Goal: Information Seeking & Learning: Understand process/instructions

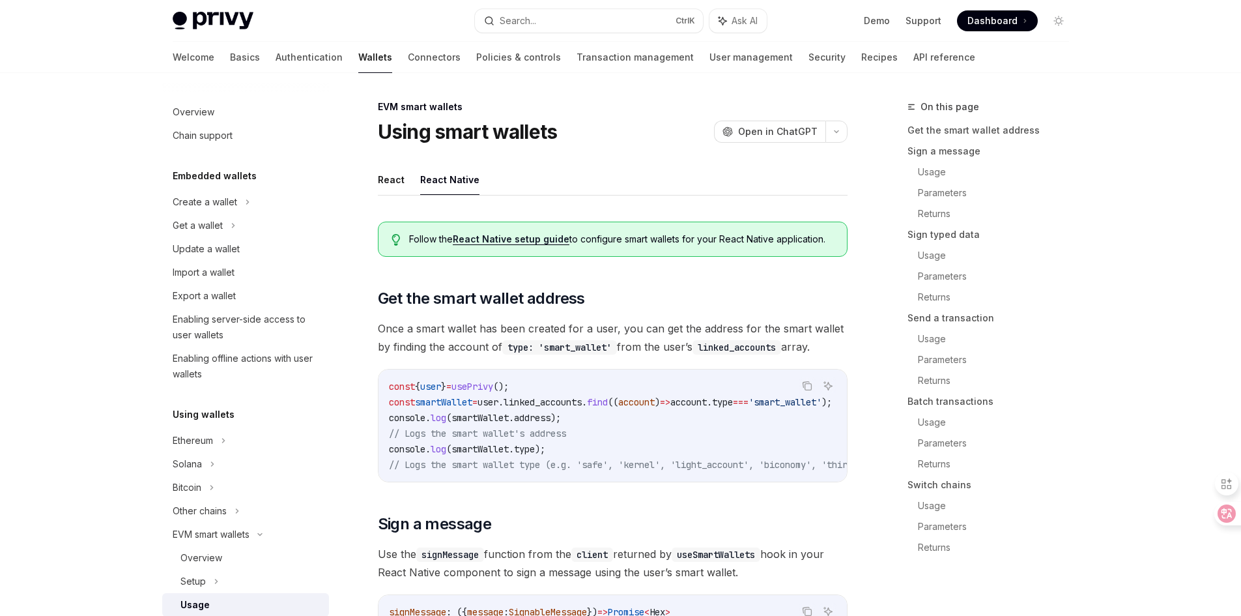
select select
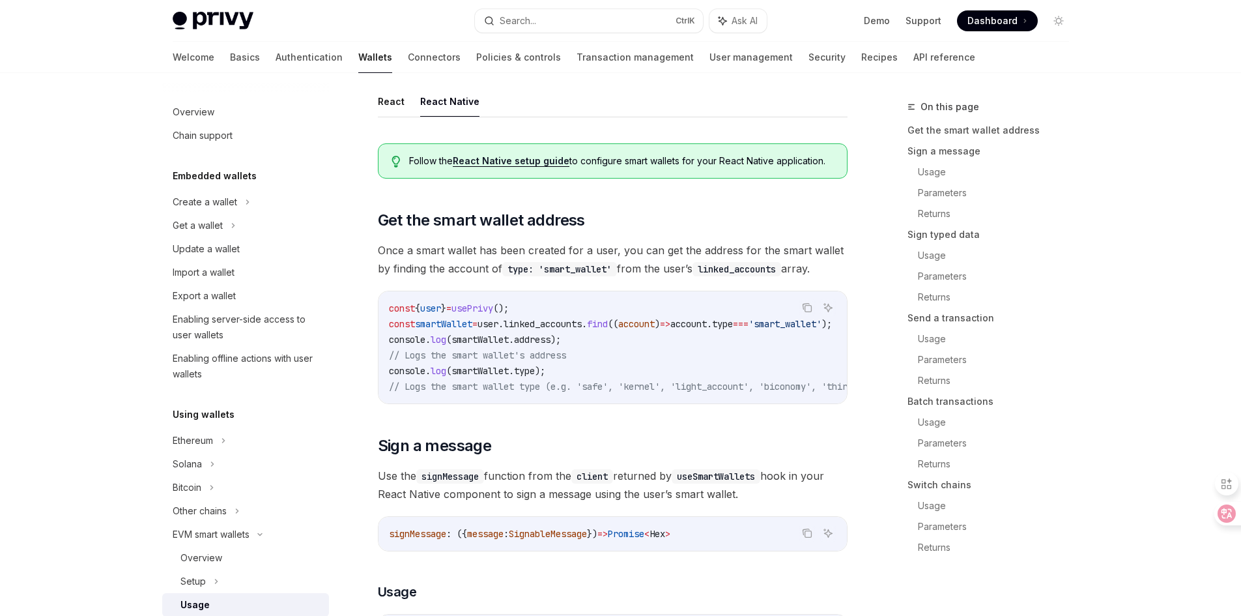
scroll to position [261, 0]
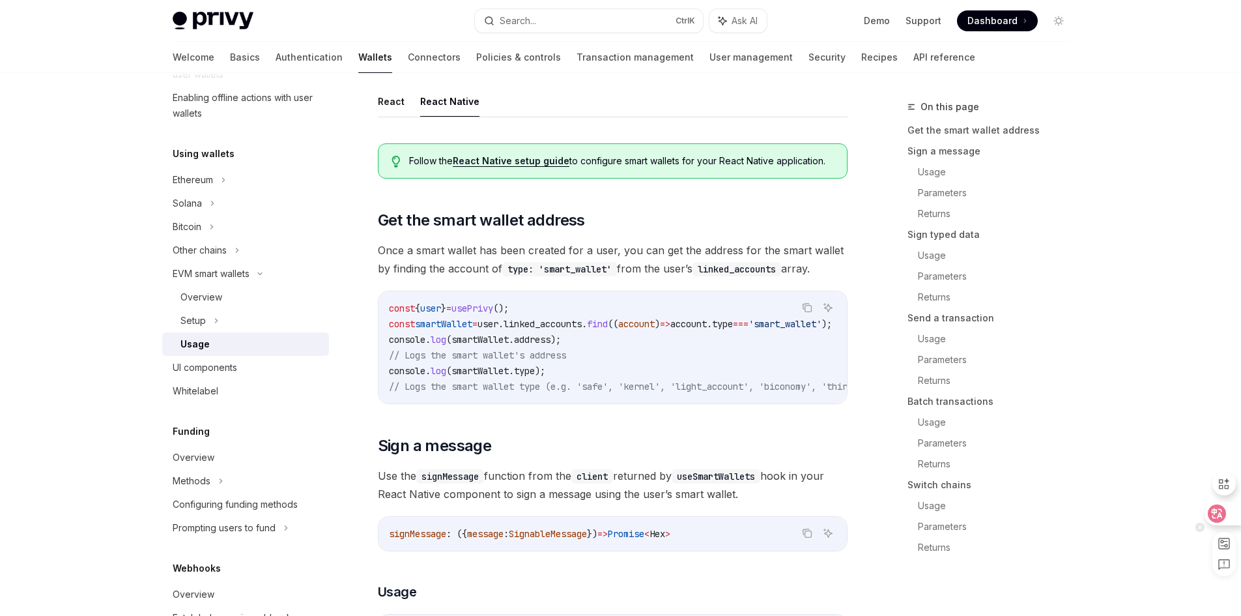
click at [1220, 512] on icon at bounding box center [1217, 513] width 11 height 10
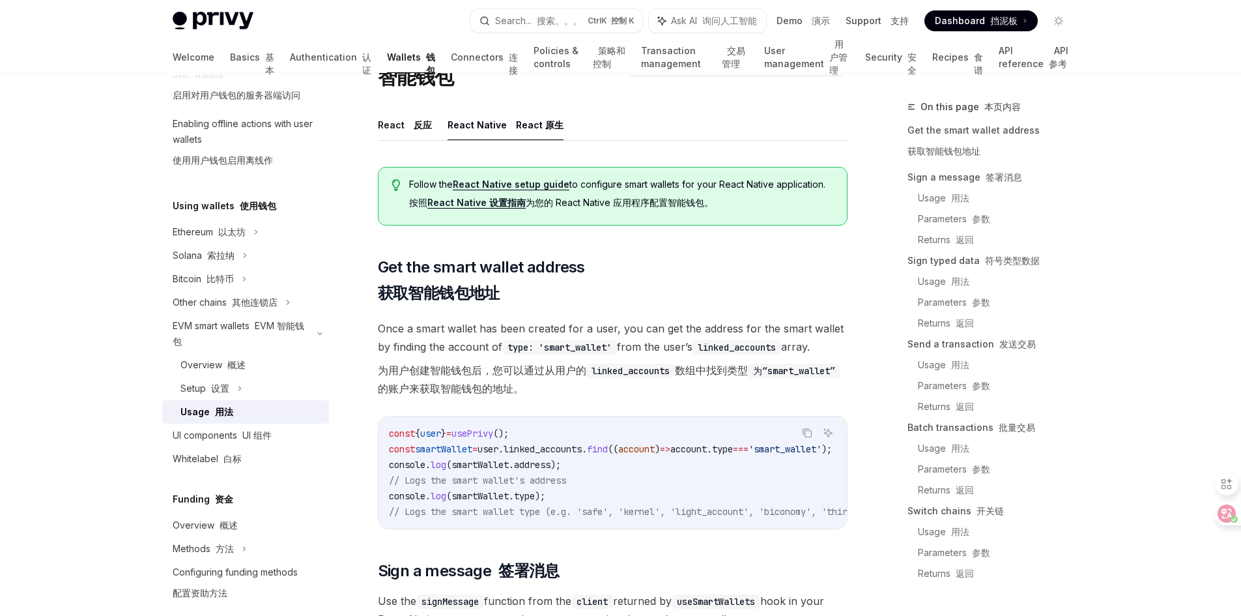
click at [645, 388] on font "为用户创建智能钱包后，您可以通过从用户的 linked_accounts 数组中找到类型 为“smart_wallet” 的账户来获取智能钱包的地址。" at bounding box center [613, 379] width 470 height 36
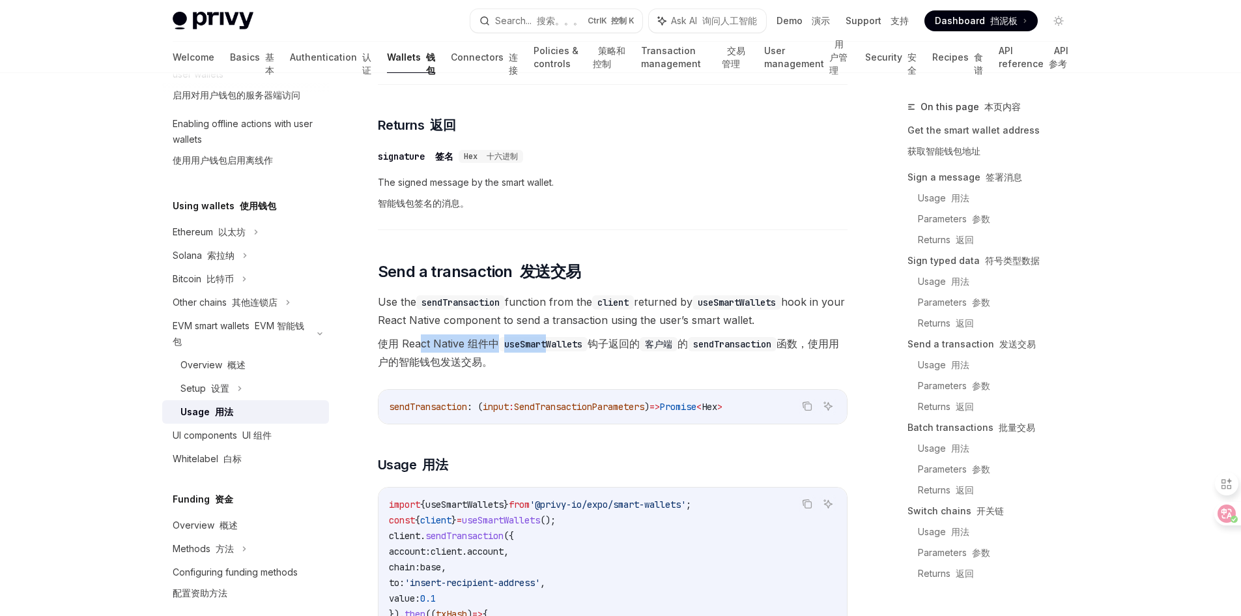
drag, startPoint x: 419, startPoint y: 345, endPoint x: 547, endPoint y: 345, distance: 128.4
click at [547, 345] on font "使用 React Native 组件中 useSmartWallets 钩子返回的 客户端 的 sendTransaction 函数，使用用户的智能钱包发送交…" at bounding box center [608, 352] width 461 height 31
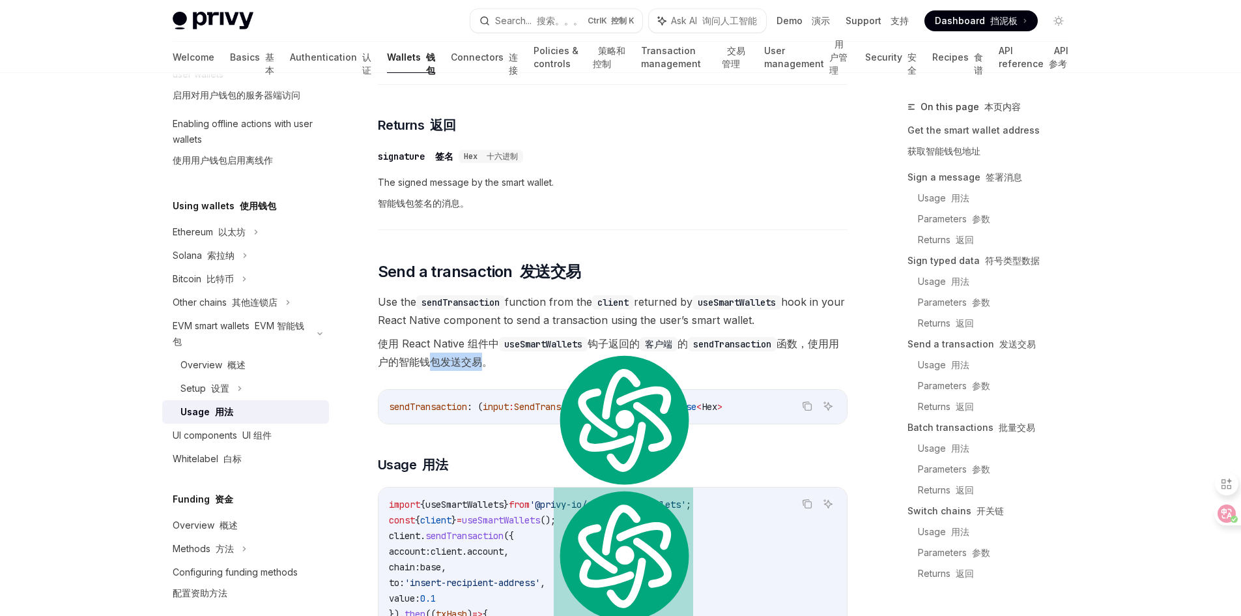
drag, startPoint x: 433, startPoint y: 363, endPoint x: 477, endPoint y: 369, distance: 44.1
click at [477, 368] on font "使用 React Native 组件中 useSmartWallets 钩子返回的 客户端 的 sendTransaction 函数，使用用户的智能钱包发送交…" at bounding box center [608, 352] width 461 height 31
click at [499, 463] on h3 "​ Usage 用法" at bounding box center [613, 465] width 470 height 18
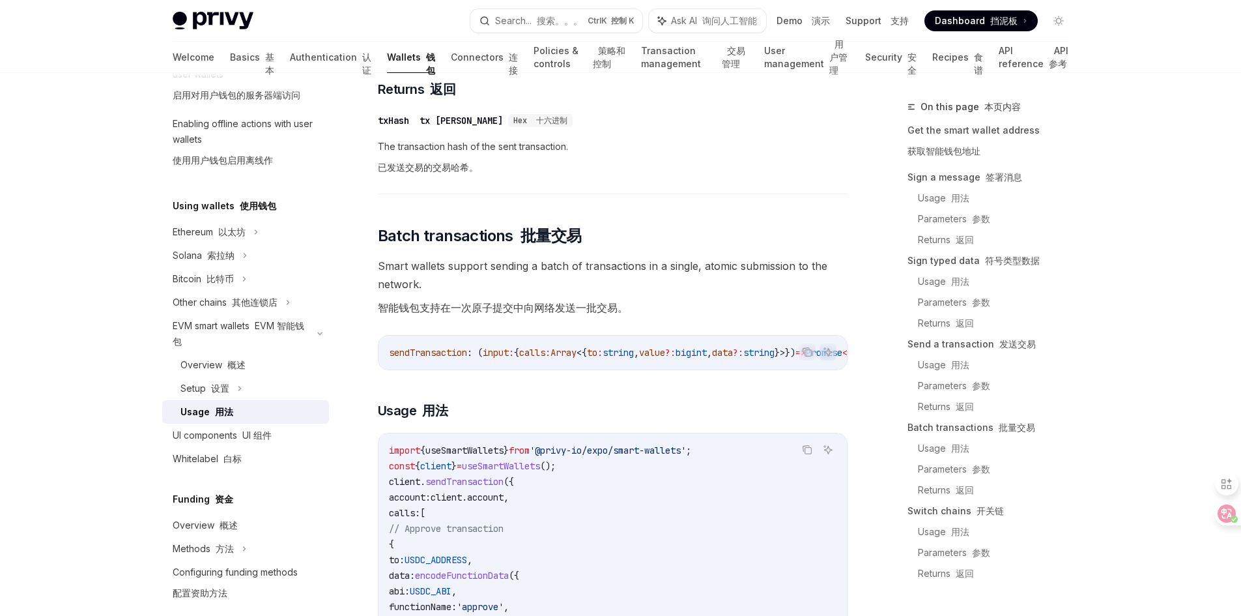
scroll to position [2692, 0]
click at [215, 368] on div "Overview 概述" at bounding box center [213, 365] width 65 height 16
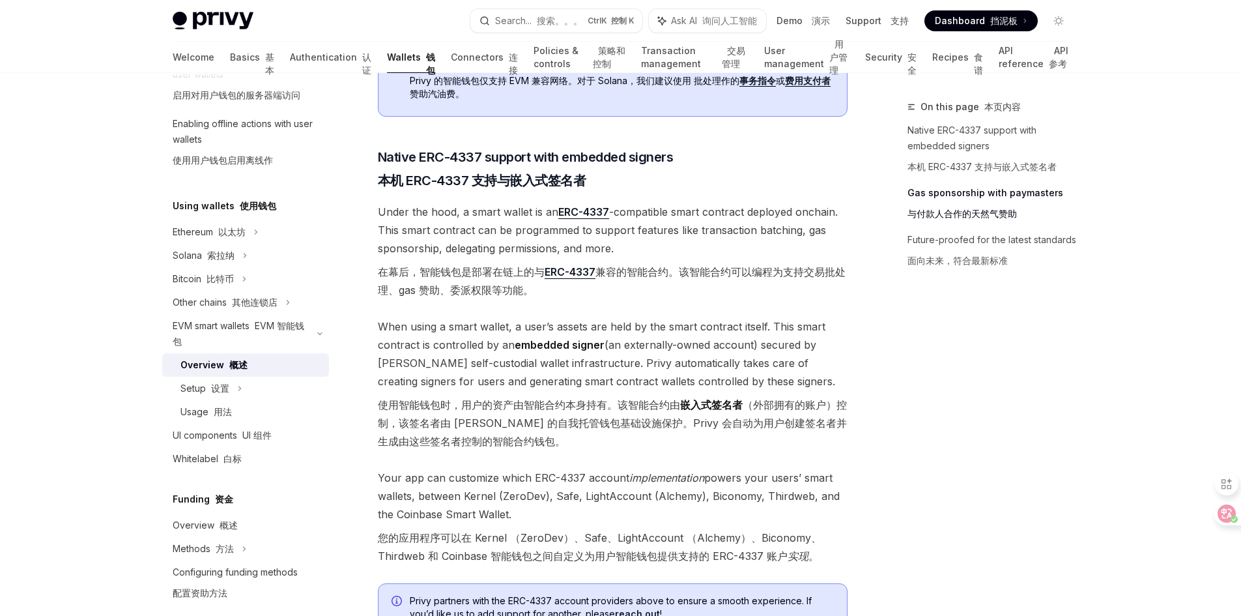
scroll to position [847, 0]
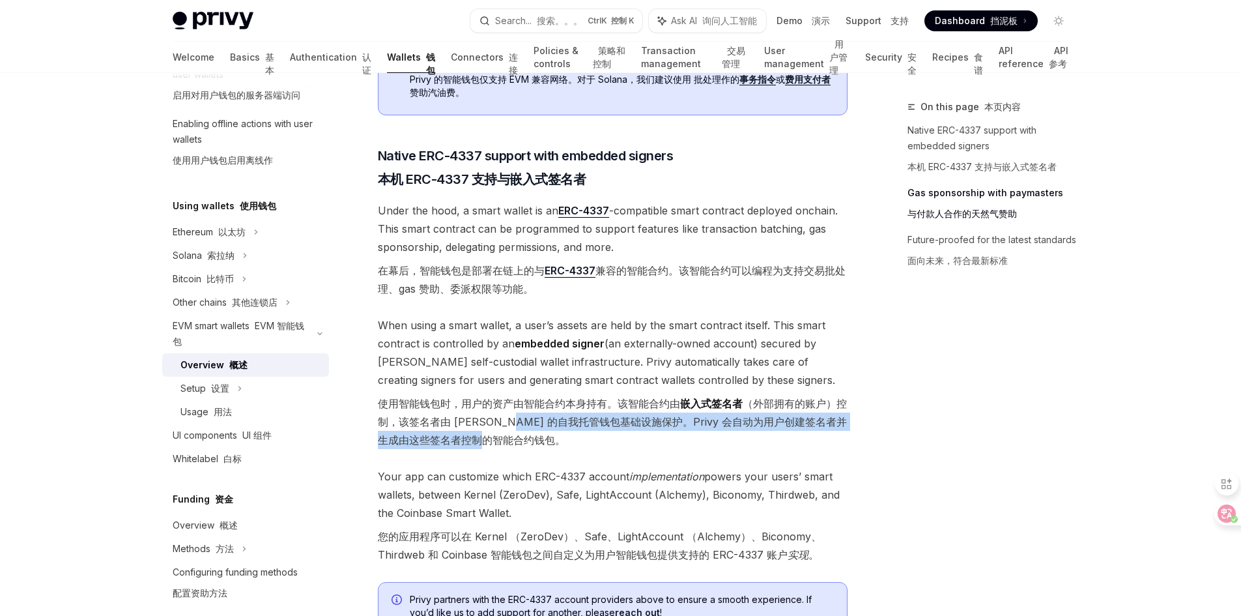
drag, startPoint x: 523, startPoint y: 411, endPoint x: 568, endPoint y: 428, distance: 48.7
click at [568, 428] on font "使用智能钱包时，用户的资产由智能合约本身持有。该智能合约由 嵌入式签名者 （外部拥有的账户）控制，该签名者由 [PERSON_NAME] 的自我托管钱包基础设…" at bounding box center [613, 421] width 470 height 55
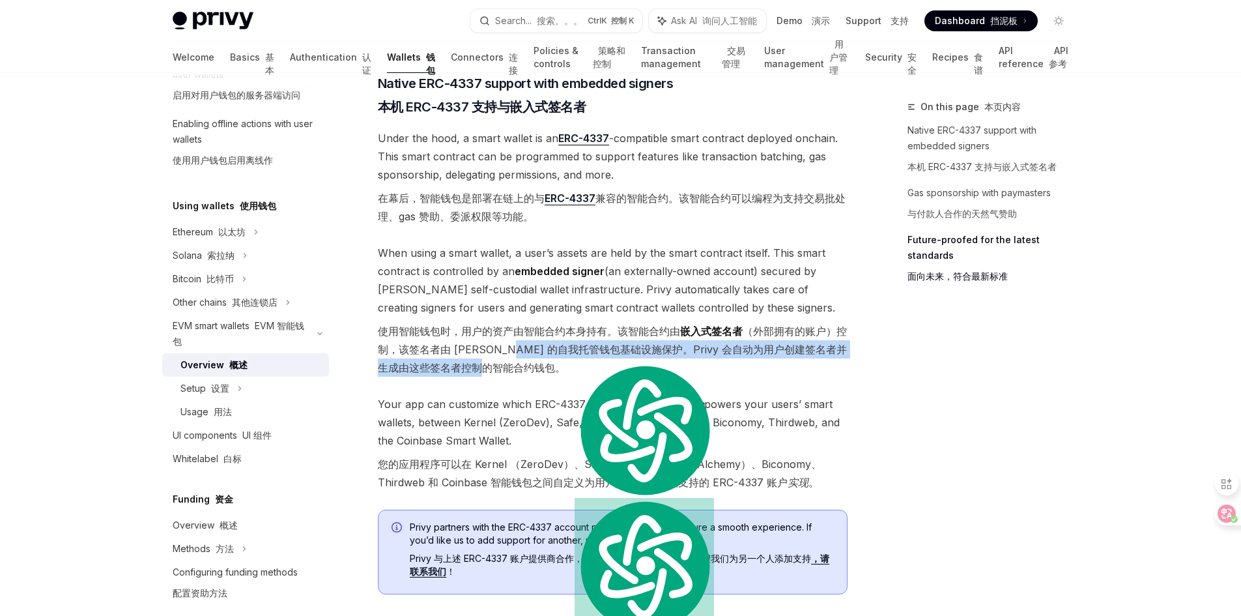
scroll to position [1043, 0]
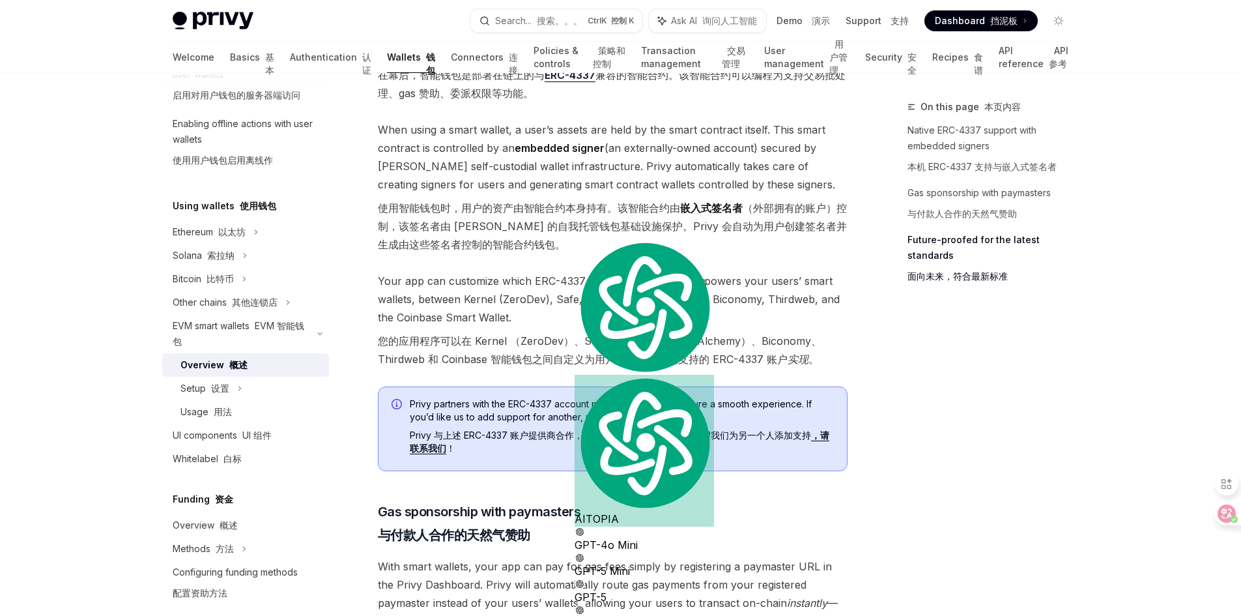
click at [506, 366] on div "Privy makes it easy to create smart wallets for your users. Smart wallets are p…" at bounding box center [613, 21] width 470 height 1798
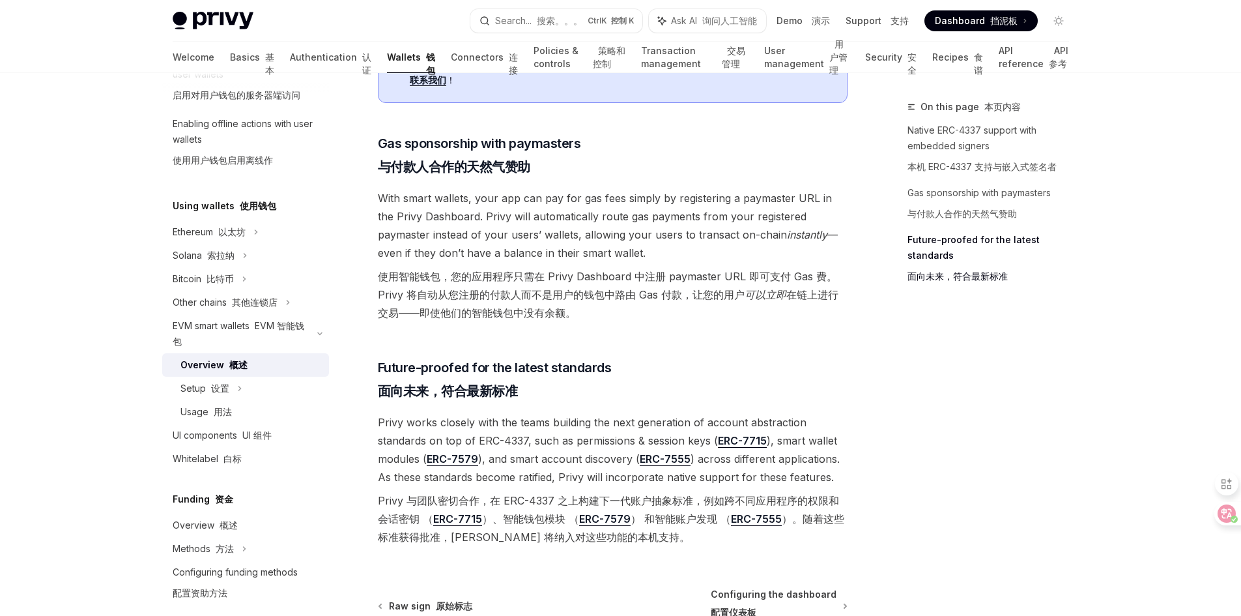
scroll to position [1434, 0]
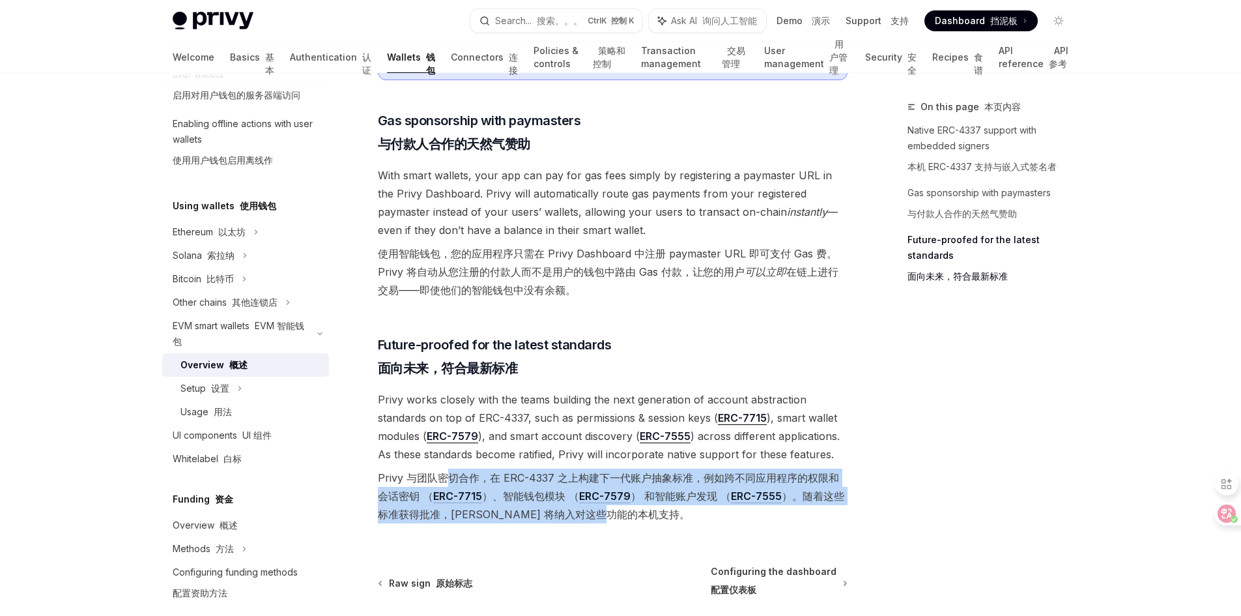
drag, startPoint x: 450, startPoint y: 463, endPoint x: 658, endPoint y: 502, distance: 211.6
click at [699, 504] on font "Privy 与团队密切合作，在 ERC-4337 之上构建下一代账户抽象标准，例如跨不同应用程序的权限和会话密钥 （ ERC-7715 ）、智能钱包模块 （ …" at bounding box center [613, 496] width 470 height 55
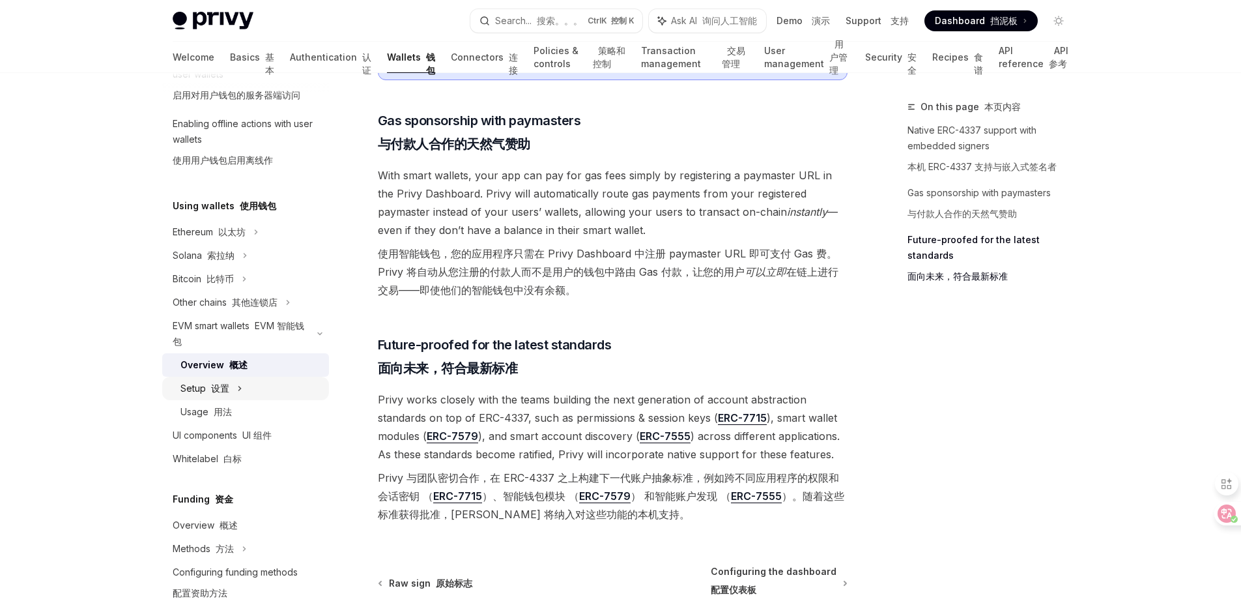
click at [222, 393] on font "设置" at bounding box center [220, 388] width 18 height 11
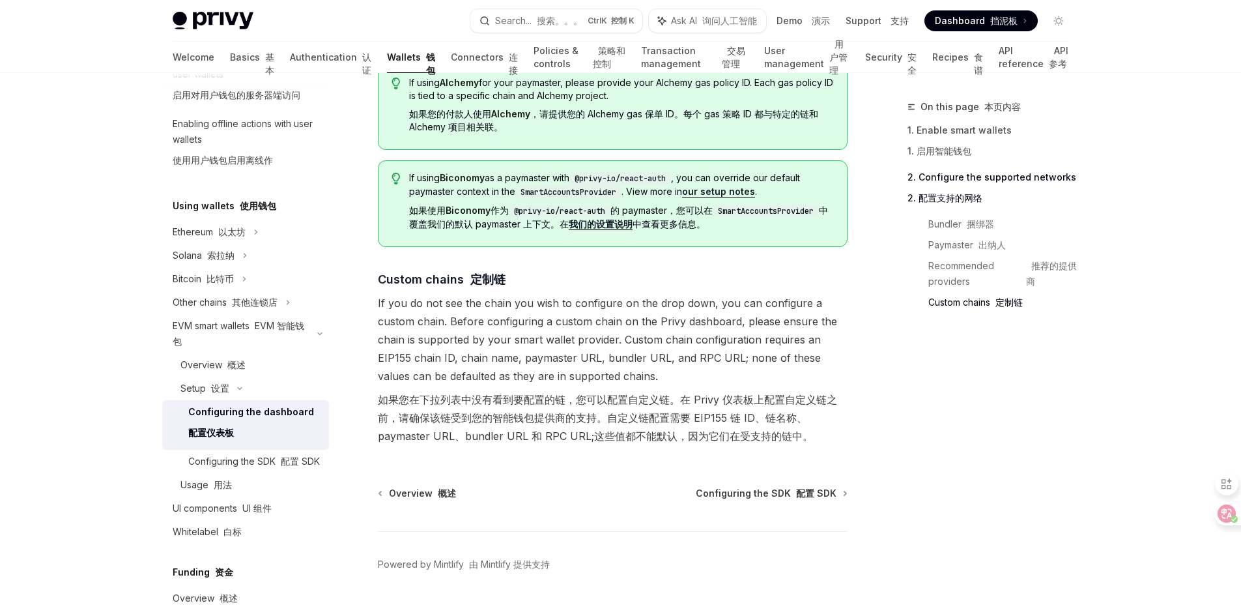
scroll to position [2281, 0]
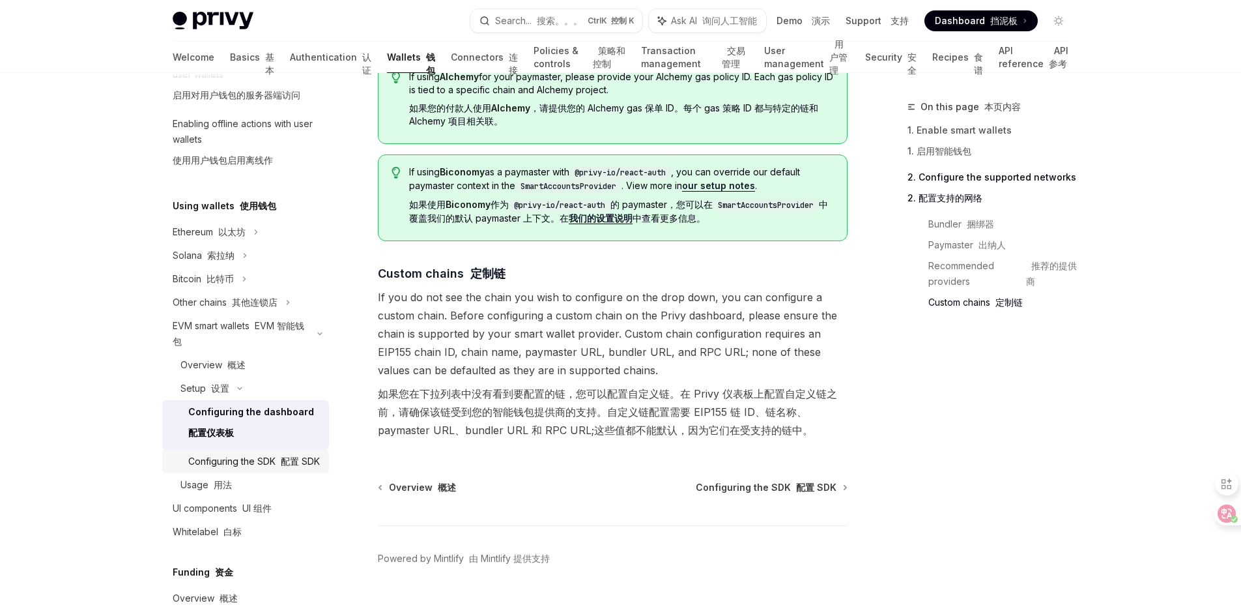
click at [274, 466] on div "Configuring the SDK 配置 SDK" at bounding box center [254, 462] width 132 height 16
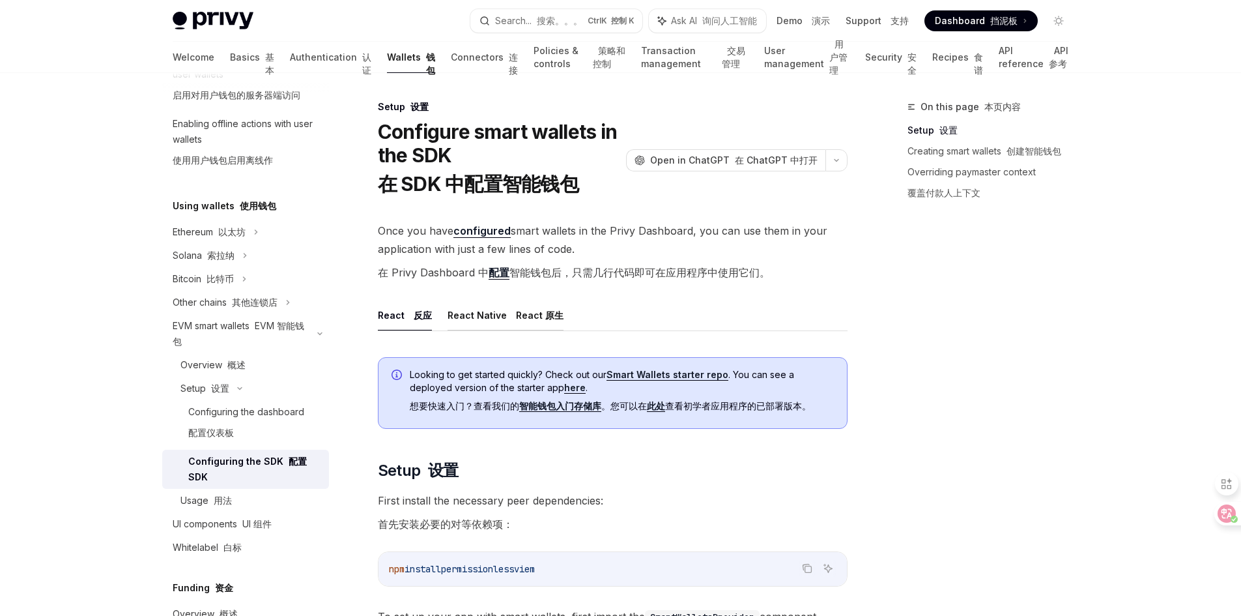
click at [504, 318] on button "React Native React 原生" at bounding box center [506, 315] width 116 height 31
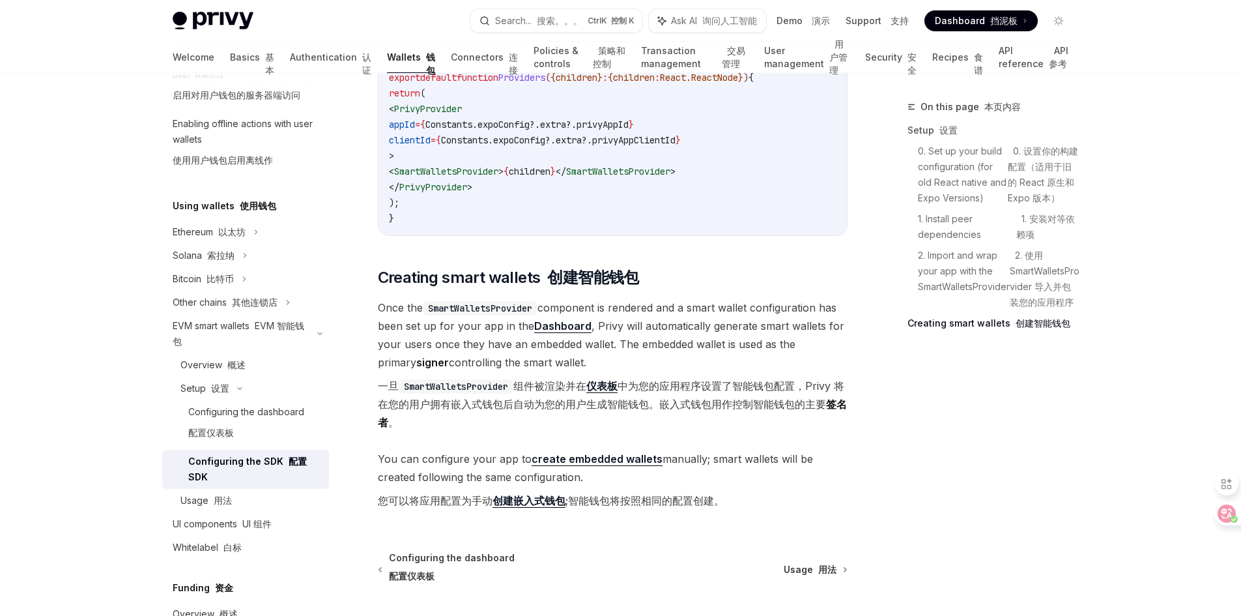
scroll to position [1434, 0]
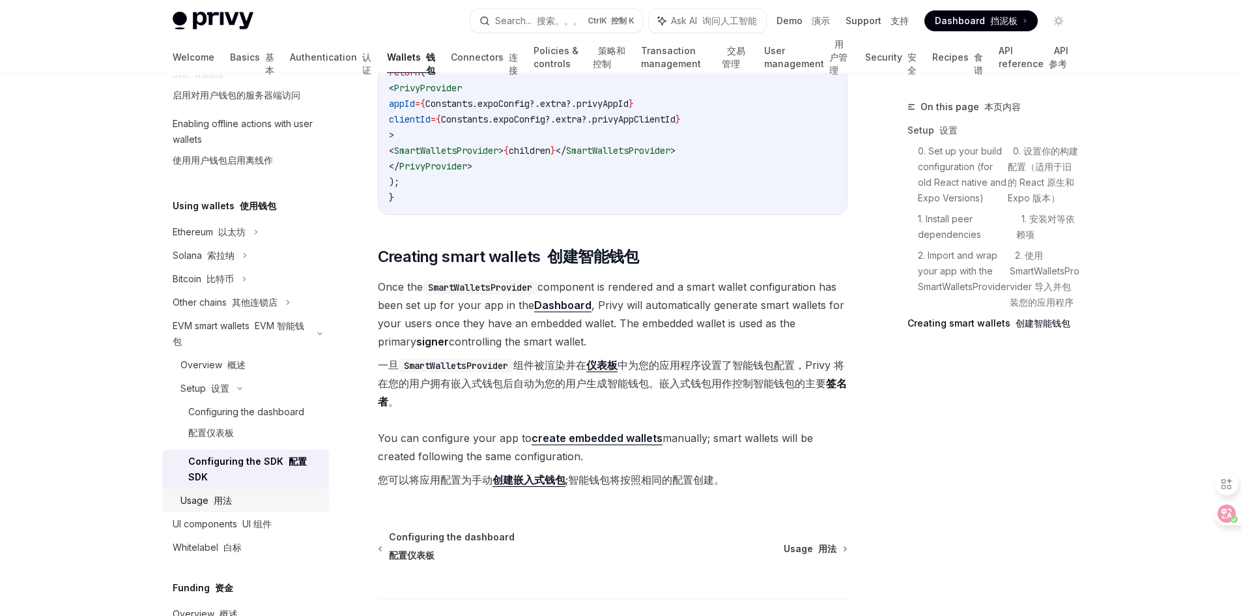
click at [217, 495] on font "用法" at bounding box center [223, 500] width 18 height 11
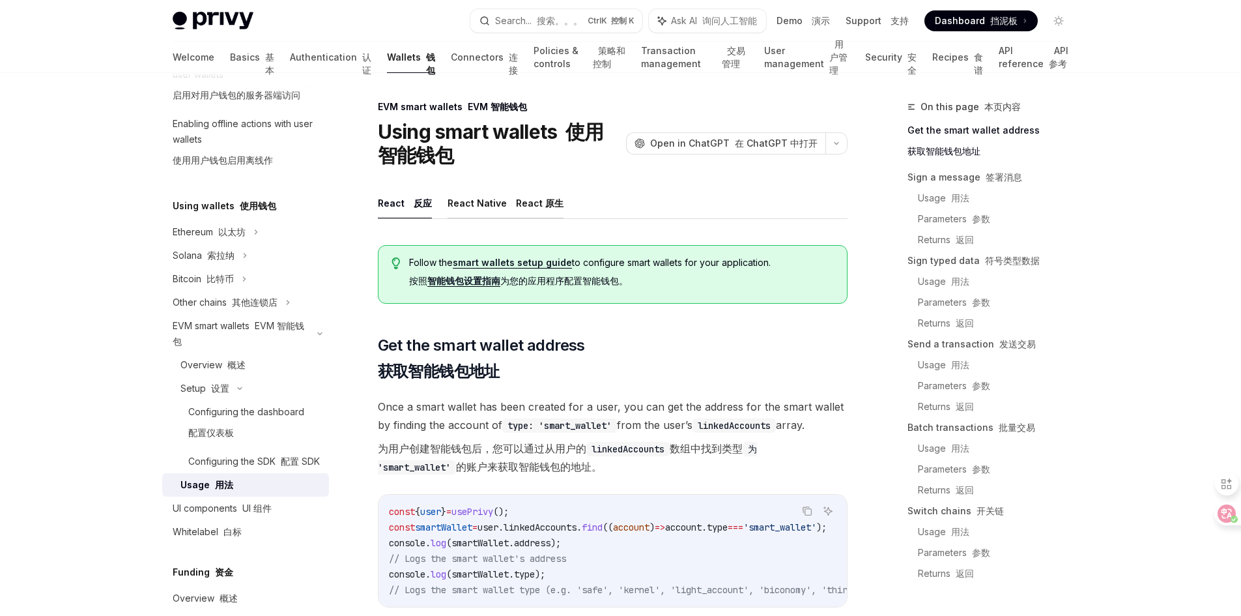
click at [486, 207] on button "React Native React 原生" at bounding box center [506, 203] width 116 height 31
type textarea "*"
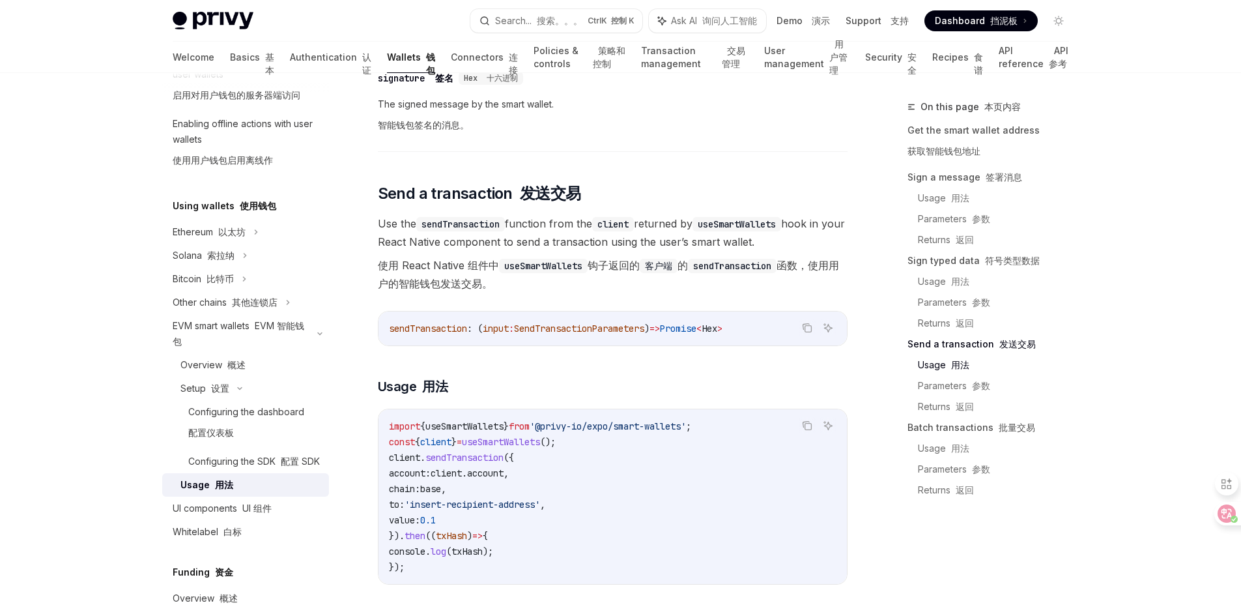
scroll to position [1955, 0]
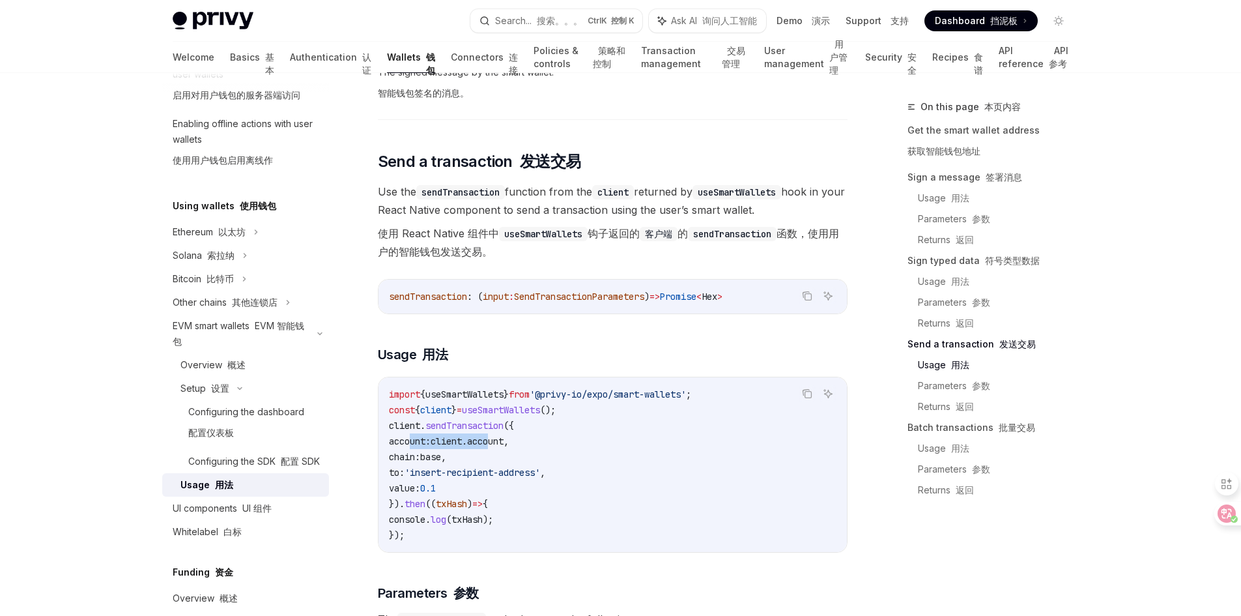
drag, startPoint x: 409, startPoint y: 446, endPoint x: 520, endPoint y: 448, distance: 110.8
click at [509, 447] on span "account: client . account ," at bounding box center [449, 441] width 120 height 12
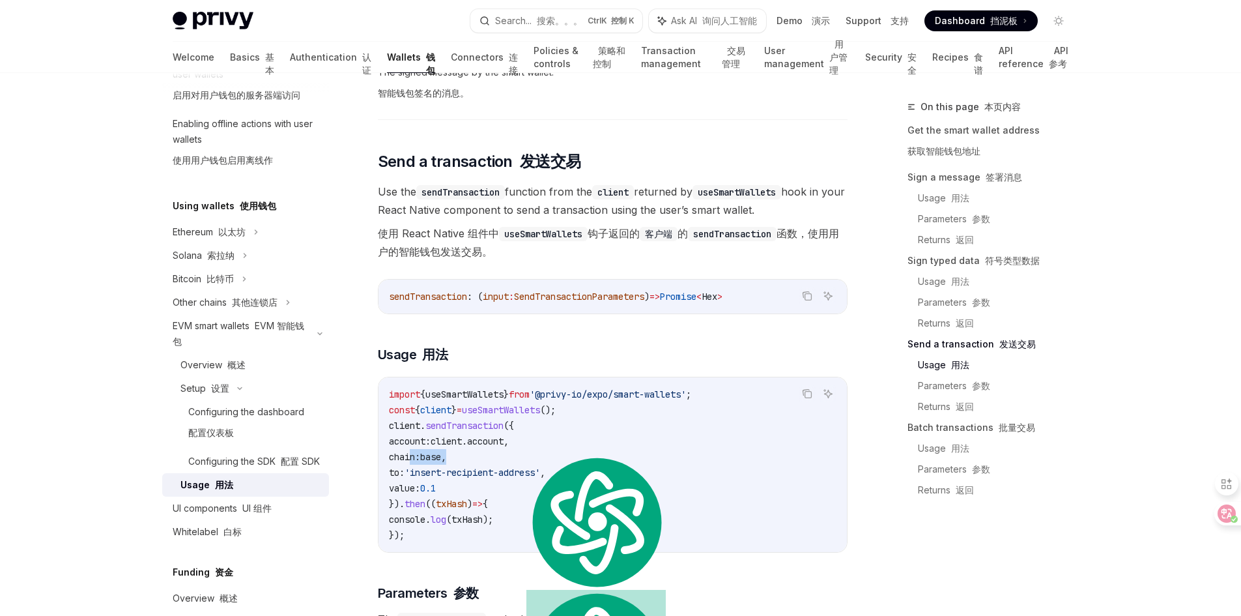
drag, startPoint x: 409, startPoint y: 461, endPoint x: 477, endPoint y: 465, distance: 68.5
click at [477, 465] on code "import { useSmartWallets } from '@privy-io/expo/smart-wallets' ; const { client…" at bounding box center [613, 464] width 448 height 156
drag, startPoint x: 415, startPoint y: 476, endPoint x: 469, endPoint y: 478, distance: 53.5
click at [469, 478] on span "to: 'insert-recipient-address' ," at bounding box center [467, 473] width 156 height 12
drag, startPoint x: 411, startPoint y: 449, endPoint x: 482, endPoint y: 457, distance: 71.5
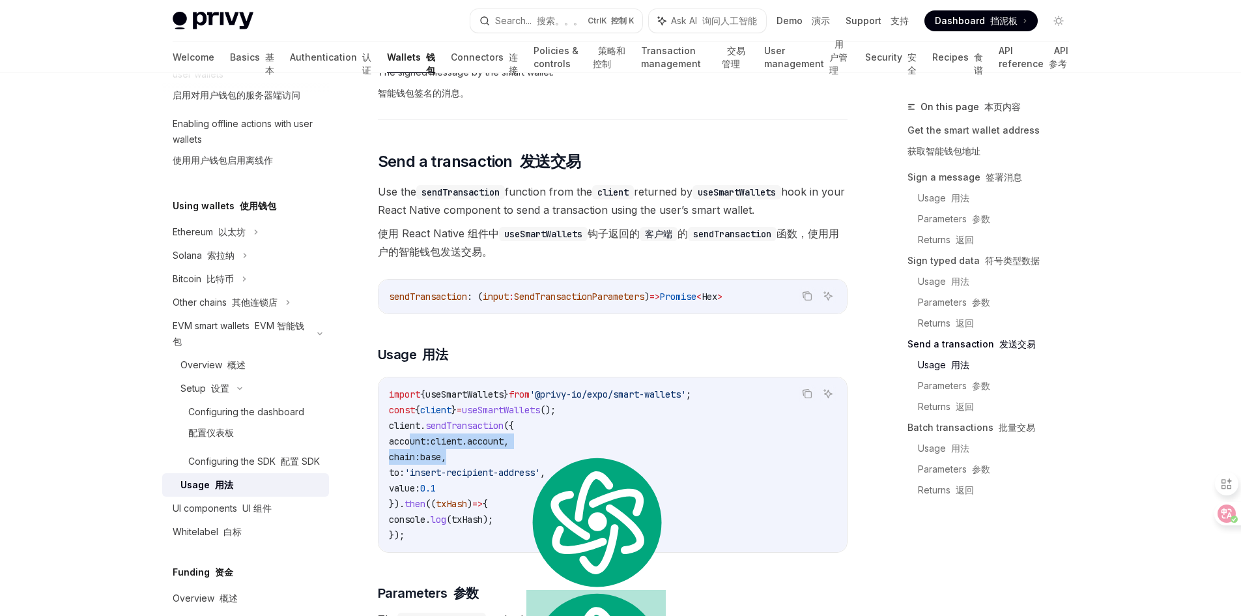
click at [481, 456] on code "import { useSmartWallets } from '@privy-io/expo/smart-wallets' ; const { client…" at bounding box center [613, 464] width 448 height 156
click at [446, 510] on span "txHash" at bounding box center [451, 504] width 31 height 12
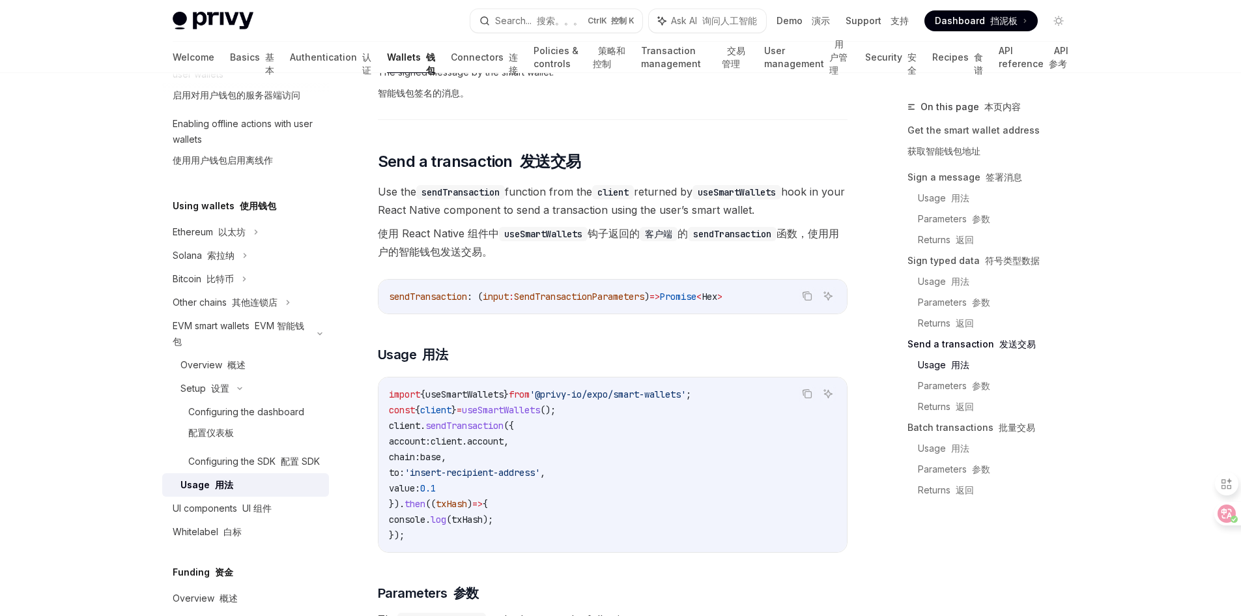
drag, startPoint x: 411, startPoint y: 475, endPoint x: 582, endPoint y: 492, distance: 172.2
click at [582, 492] on code "import { useSmartWallets } from '@privy-io/expo/smart-wallets' ; const { client…" at bounding box center [613, 464] width 448 height 156
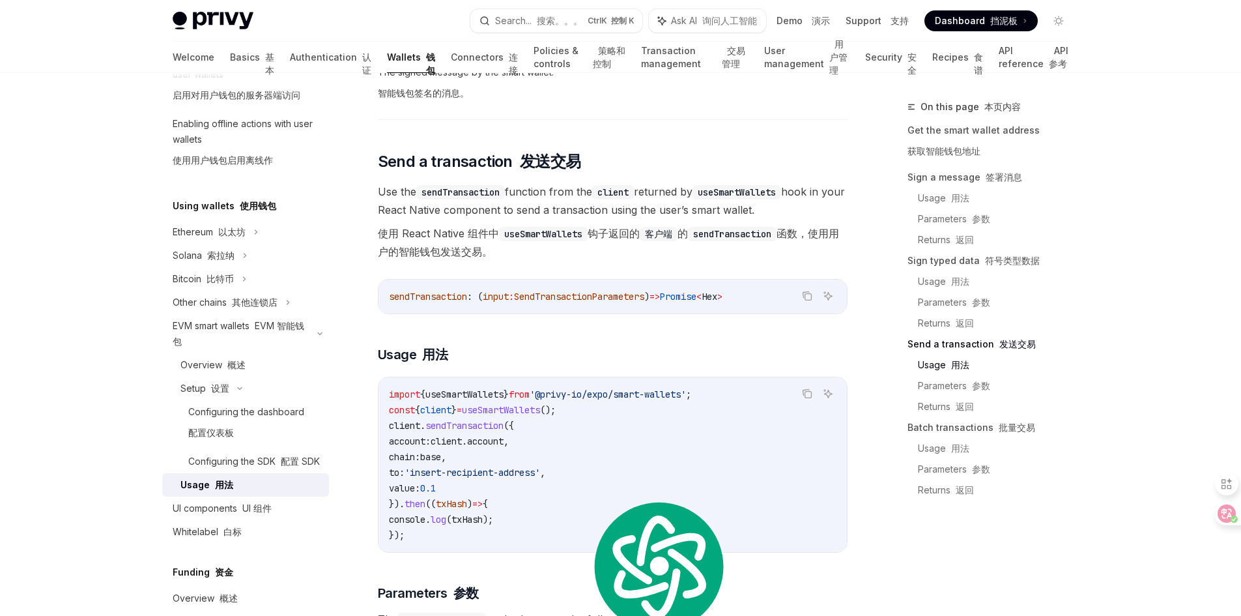
click at [437, 347] on div "Follow the React Native setup guide to configure smart wallets for your React N…" at bounding box center [613, 157] width 470 height 3755
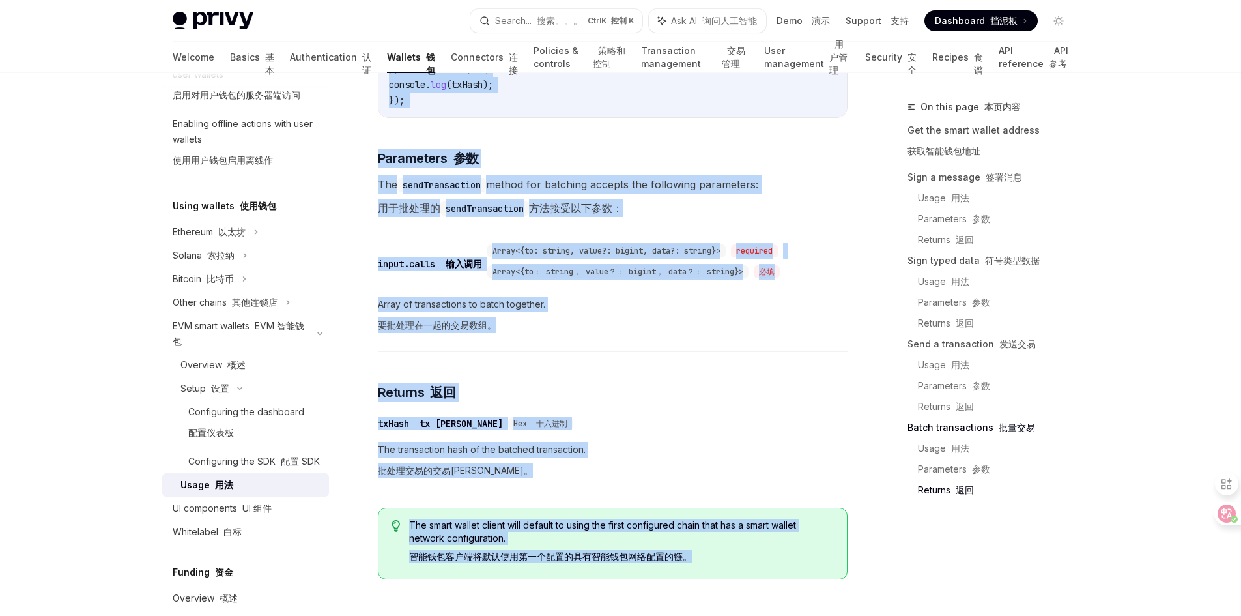
scroll to position [3637, 0]
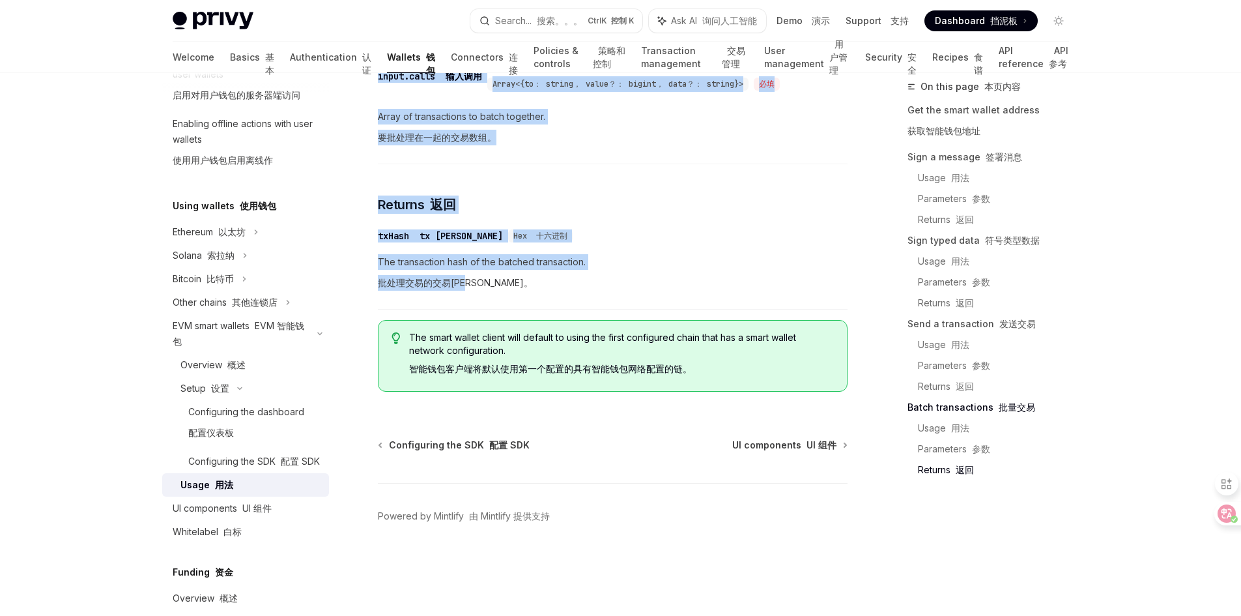
drag, startPoint x: 383, startPoint y: 136, endPoint x: 509, endPoint y: 293, distance: 201.6
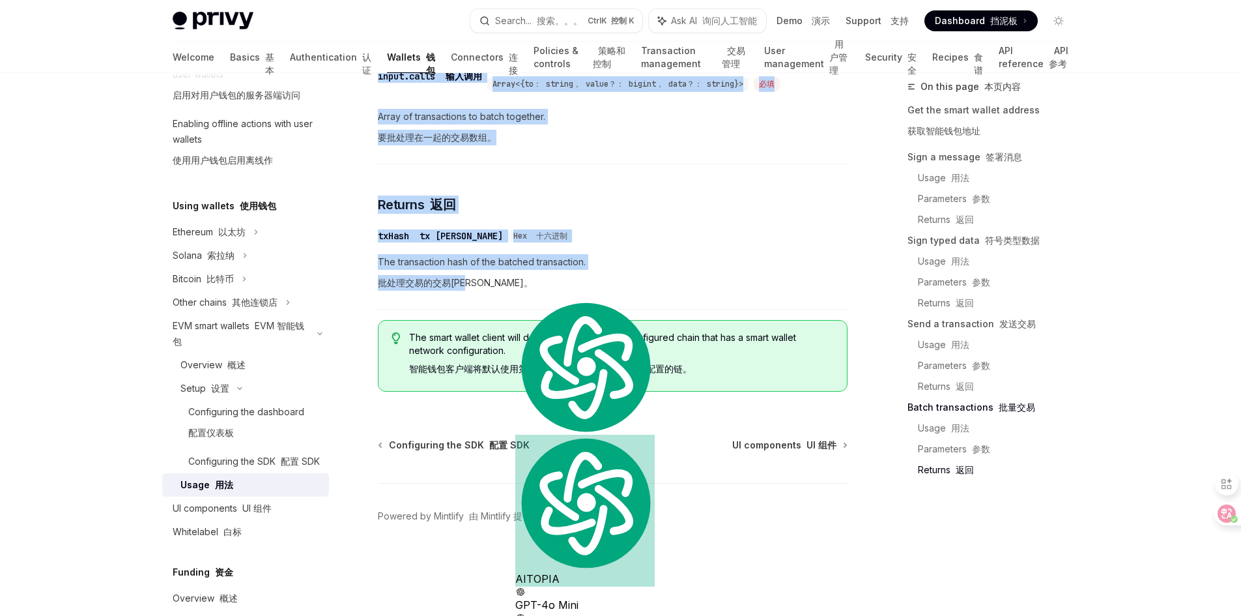
copy div "Lor ips dolor sitame consect adipisci Elit s doeiu tempor inc utla etdolor mag …"
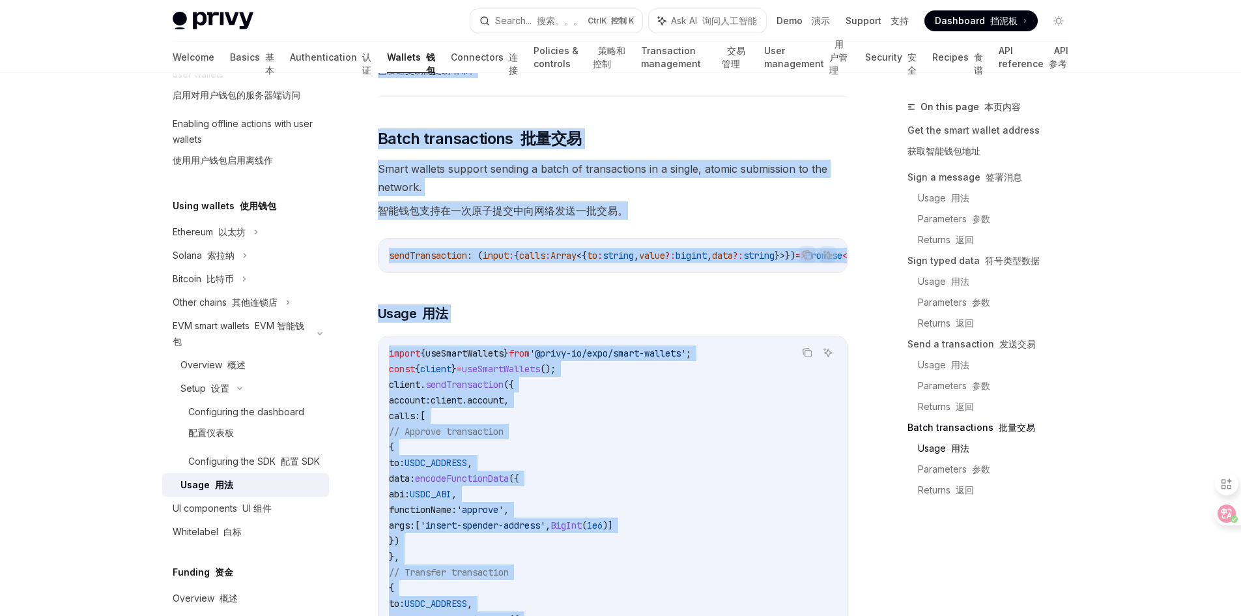
scroll to position [2464, 0]
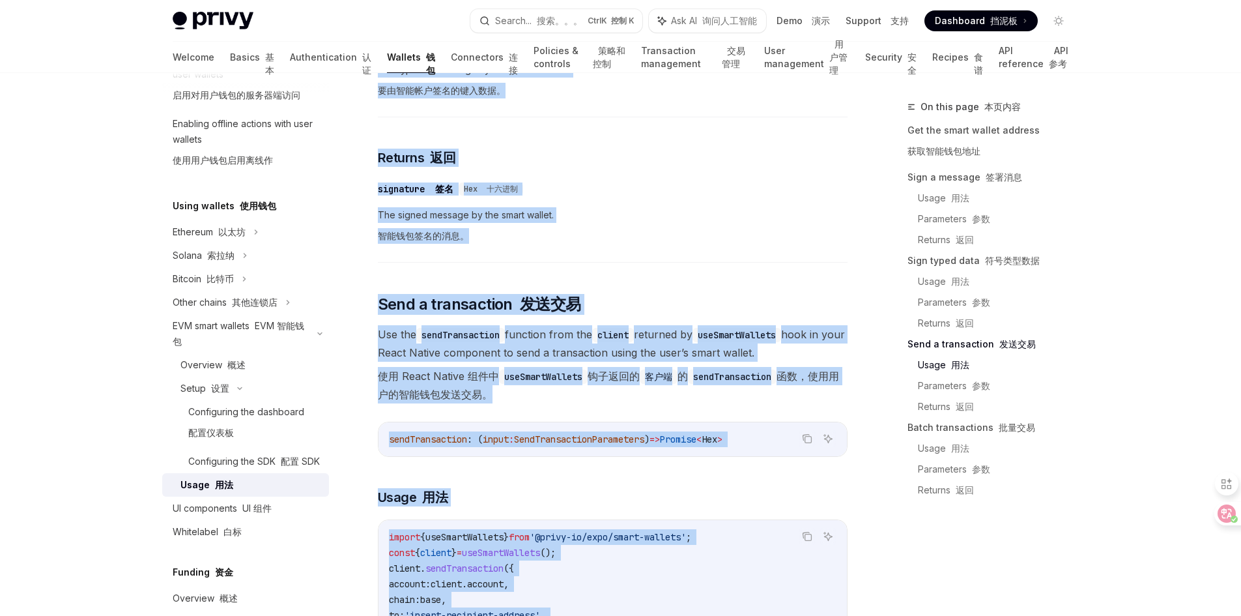
click at [616, 268] on div "Follow the React Native setup guide to configure smart wallets for your React N…" at bounding box center [613, 324] width 470 height 3804
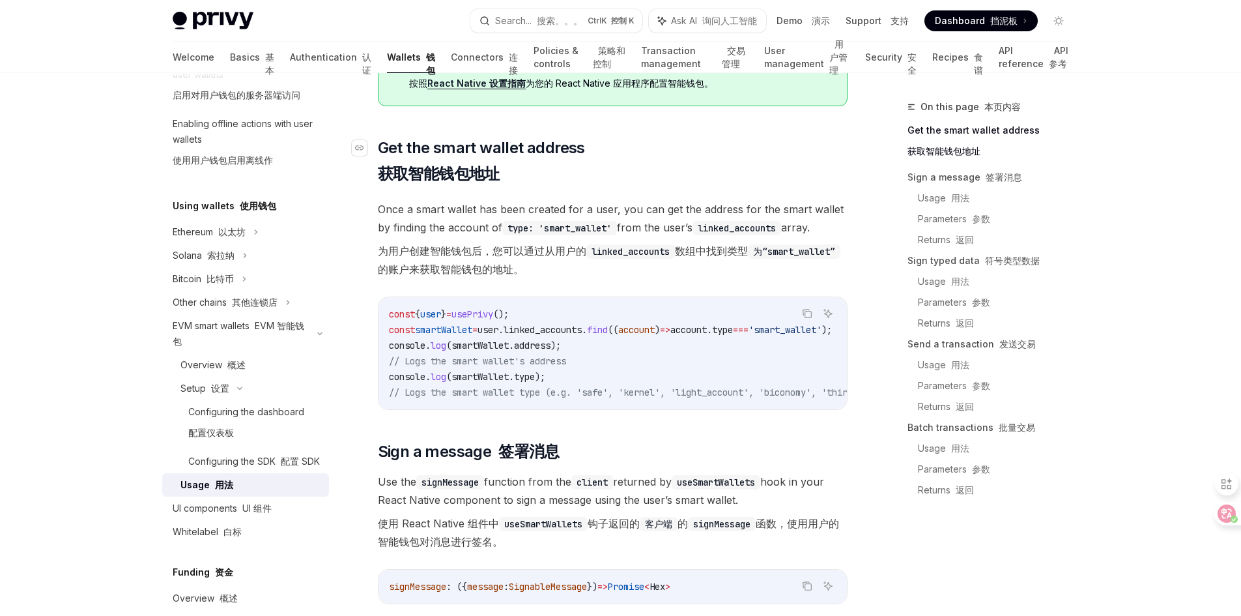
scroll to position [53, 0]
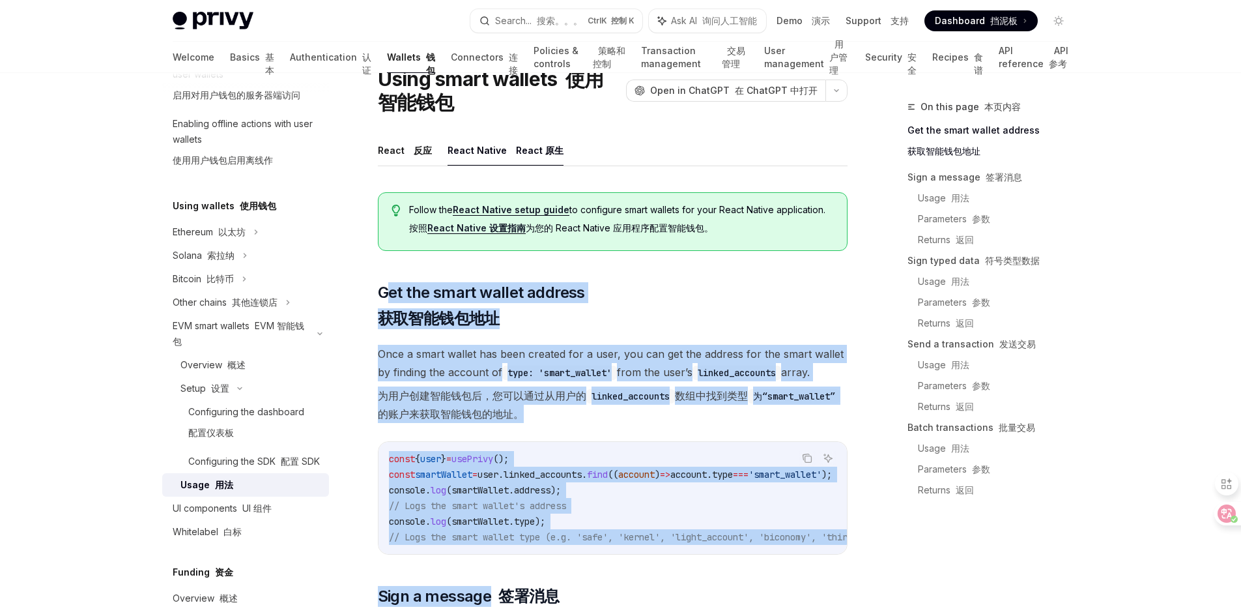
drag, startPoint x: 384, startPoint y: 280, endPoint x: 493, endPoint y: 580, distance: 319.3
click at [565, 315] on span "Get the smart wallet address 获取智能钱包地址" at bounding box center [481, 308] width 207 height 52
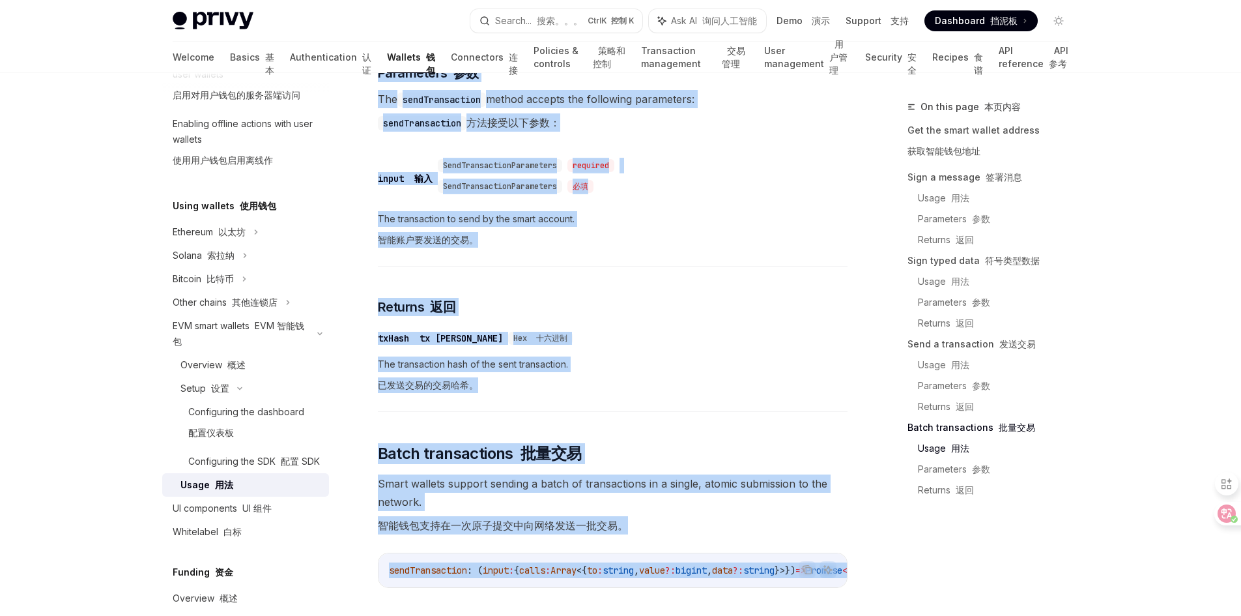
scroll to position [2519, 0]
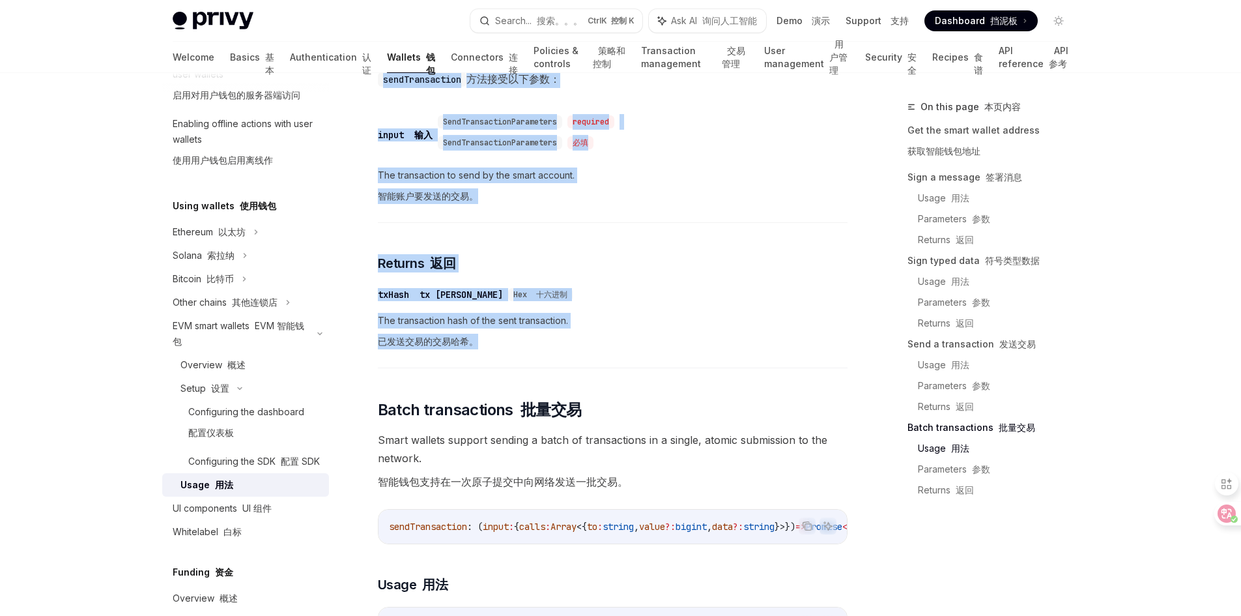
drag, startPoint x: 380, startPoint y: 295, endPoint x: 609, endPoint y: 341, distance: 233.5
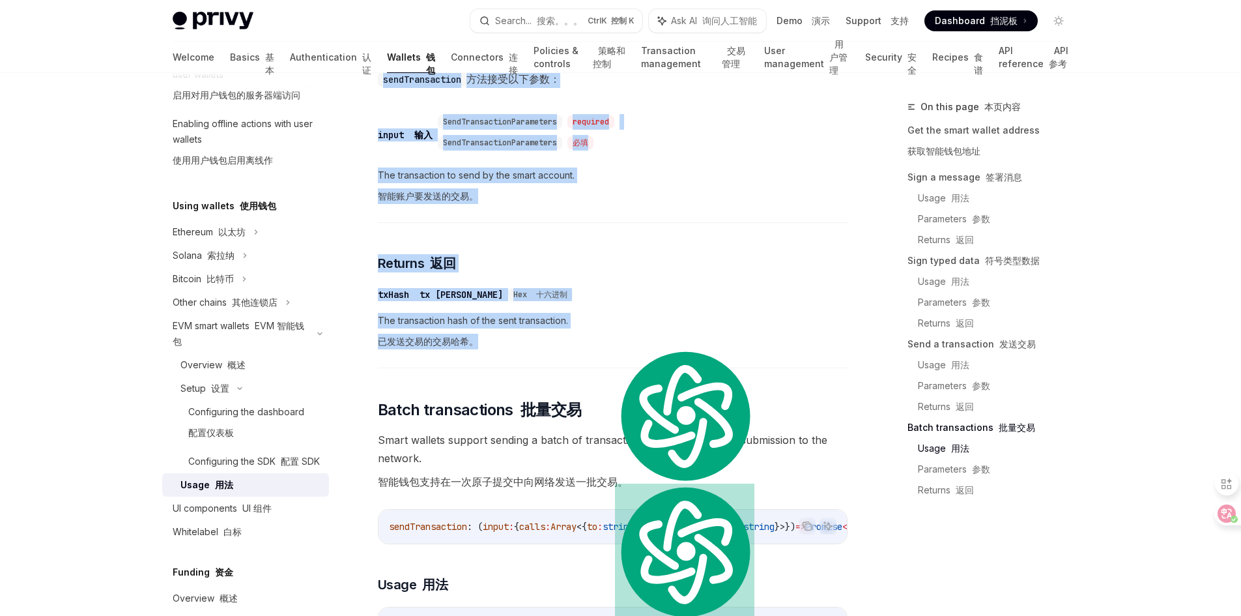
copy div "Lor ips dolor sitame consect adipisci Elit s doeiu tempor inc utla etdolor mag …"
